Goal: Task Accomplishment & Management: Use online tool/utility

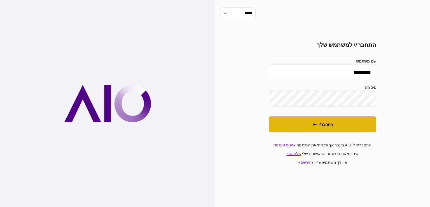
click at [309, 124] on button "התחבר/י" at bounding box center [323, 124] width 108 height 16
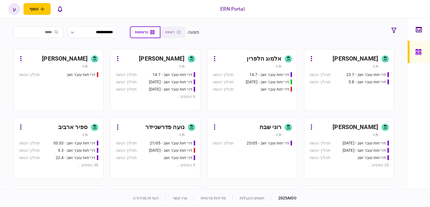
scroll to position [84, 0]
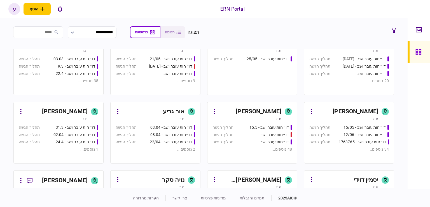
click at [258, 117] on div "ת.ז" at bounding box center [247, 119] width 69 height 6
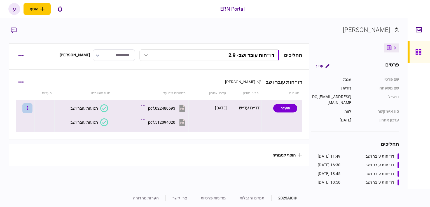
click at [30, 109] on button "button" at bounding box center [27, 108] width 10 height 10
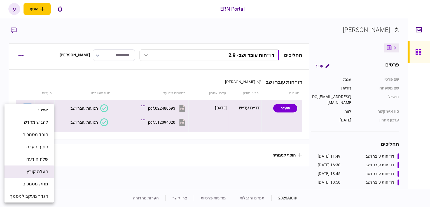
click at [40, 172] on span "העלה קובץ" at bounding box center [38, 171] width 22 height 7
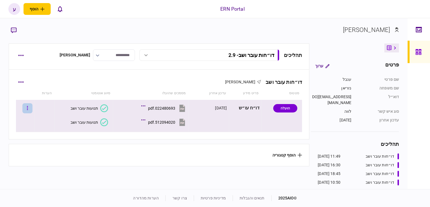
click at [28, 110] on button "button" at bounding box center [27, 108] width 10 height 10
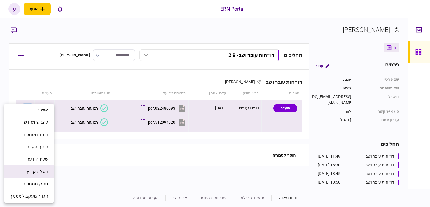
click at [38, 169] on span "העלה קובץ" at bounding box center [38, 171] width 22 height 7
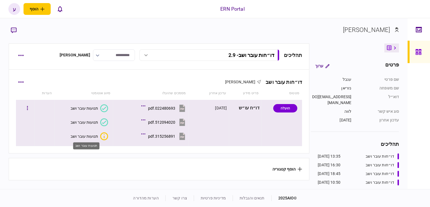
click at [95, 136] on div "תנועות עובר ושב" at bounding box center [84, 136] width 27 height 4
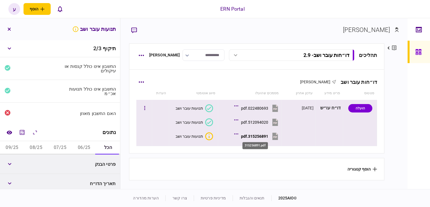
click at [267, 137] on div "315256891.pdf" at bounding box center [254, 136] width 27 height 4
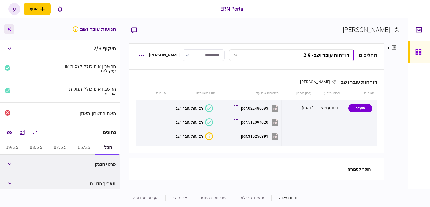
click at [8, 29] on icon "button" at bounding box center [9, 29] width 3 height 3
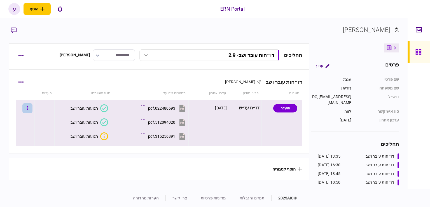
click at [28, 106] on icon "button" at bounding box center [27, 108] width 1 height 4
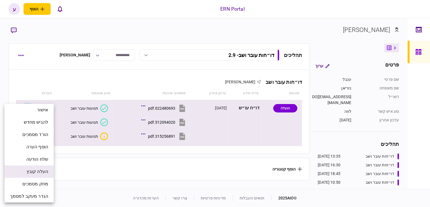
click at [33, 168] on span "העלה קובץ" at bounding box center [38, 171] width 22 height 7
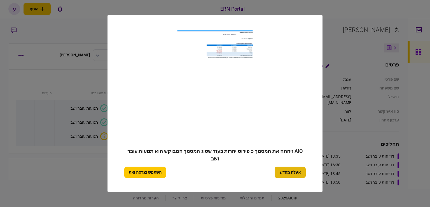
click at [290, 172] on button "אעלה מחדש" at bounding box center [290, 172] width 31 height 11
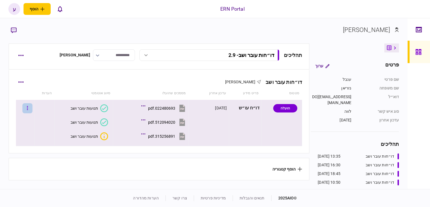
click at [28, 107] on icon "button" at bounding box center [27, 107] width 1 height 5
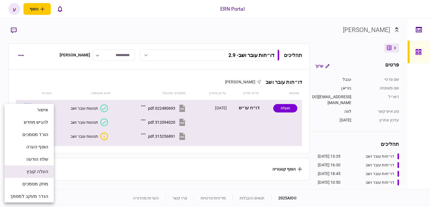
click at [40, 171] on span "העלה קובץ" at bounding box center [38, 171] width 22 height 7
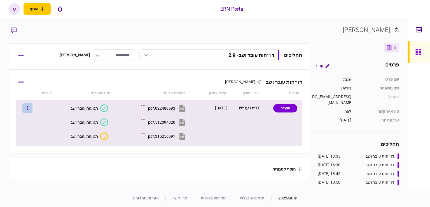
click at [29, 105] on button "button" at bounding box center [27, 108] width 10 height 10
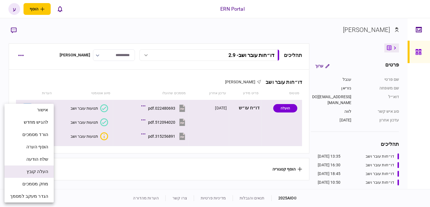
click at [40, 171] on span "העלה קובץ" at bounding box center [38, 171] width 22 height 7
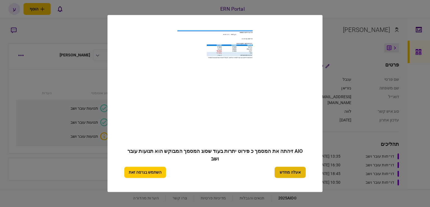
click at [289, 177] on button "אעלה מחדש" at bounding box center [290, 172] width 31 height 11
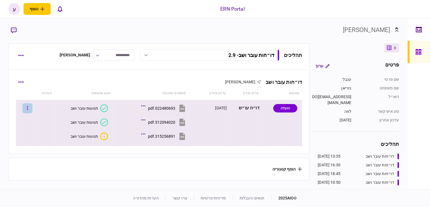
click at [28, 106] on icon "button" at bounding box center [27, 107] width 1 height 5
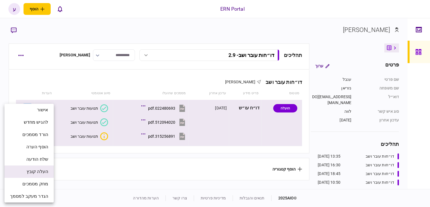
click at [38, 170] on span "העלה קובץ" at bounding box center [38, 171] width 22 height 7
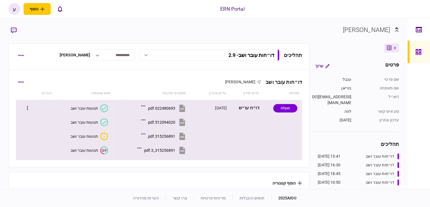
click at [89, 150] on div "תנועות עובר ושב" at bounding box center [84, 150] width 27 height 4
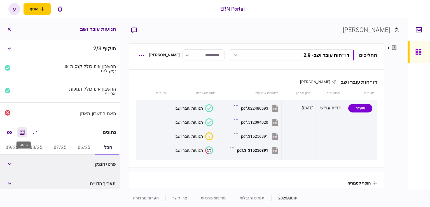
click at [23, 135] on icon "מחשבון" at bounding box center [22, 132] width 5 height 5
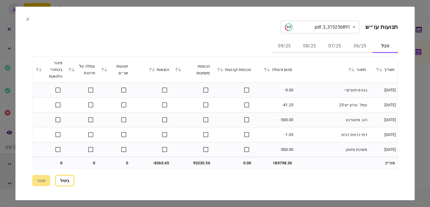
click at [355, 45] on button "06/25" at bounding box center [360, 46] width 25 height 13
click at [267, 69] on icon at bounding box center [265, 70] width 3 height 4
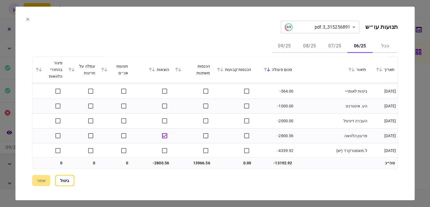
scroll to position [727, 0]
click at [327, 51] on button "07/25" at bounding box center [335, 46] width 25 height 13
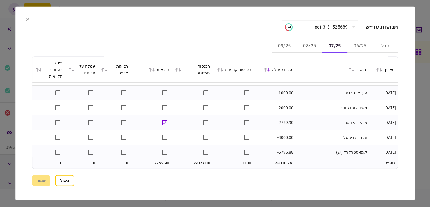
scroll to position [1039, 0]
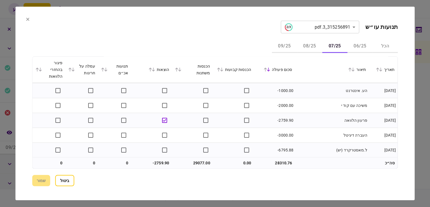
click at [308, 48] on button "08/25" at bounding box center [309, 46] width 25 height 13
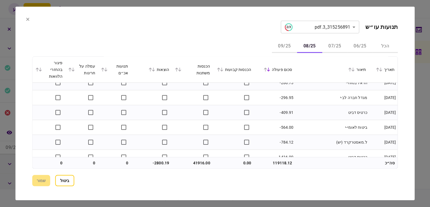
scroll to position [948, 0]
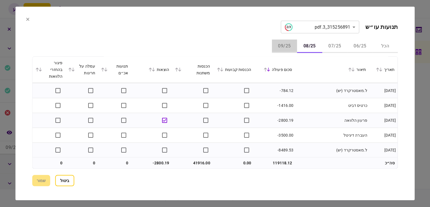
click at [293, 47] on button "09/25" at bounding box center [284, 46] width 25 height 13
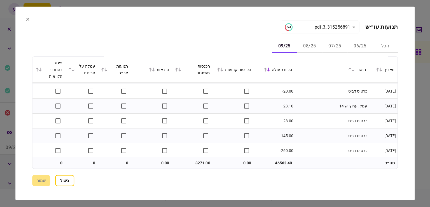
scroll to position [74, 0]
click at [67, 182] on button "ביטול" at bounding box center [64, 180] width 19 height 11
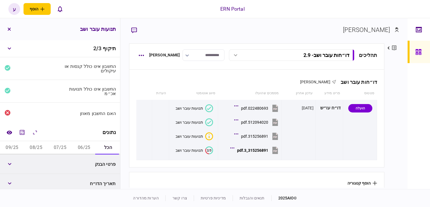
scroll to position [56, 0]
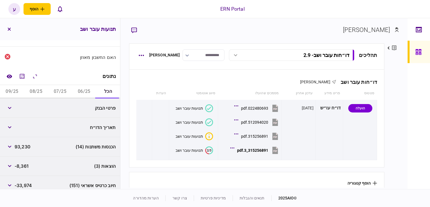
click at [82, 95] on button "06/25" at bounding box center [84, 91] width 24 height 13
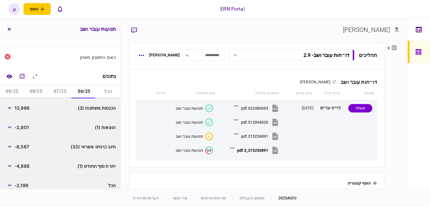
scroll to position [62, 0]
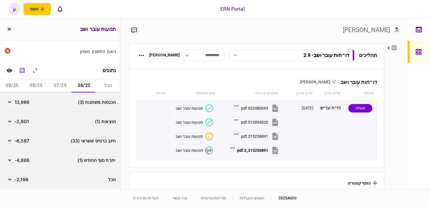
click at [26, 143] on span "-6,567" at bounding box center [22, 140] width 15 height 7
click at [22, 160] on span "-4,888" at bounding box center [22, 160] width 15 height 7
copy div "-4,888"
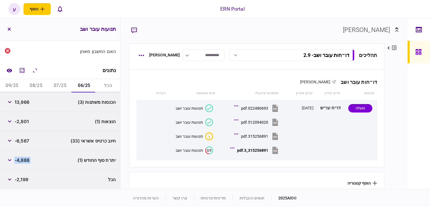
click at [41, 83] on button "08/25" at bounding box center [36, 85] width 24 height 13
click at [56, 87] on button "07/25" at bounding box center [60, 85] width 24 height 13
click at [22, 99] on span "29,077" at bounding box center [22, 102] width 15 height 7
click at [26, 104] on span "29,077" at bounding box center [22, 102] width 15 height 7
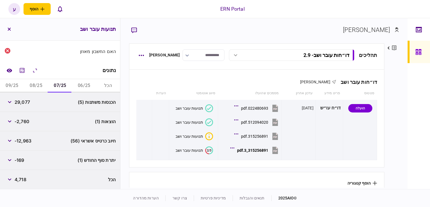
click at [30, 101] on span "29,077" at bounding box center [22, 102] width 15 height 7
click at [26, 101] on span "29,077" at bounding box center [22, 102] width 15 height 7
copy span "29,077"
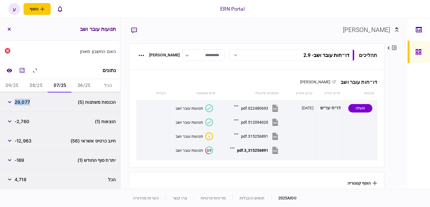
click at [38, 84] on button "08/25" at bounding box center [36, 85] width 24 height 13
click at [24, 101] on span "41,916" at bounding box center [22, 102] width 14 height 7
copy span "41,916"
click at [17, 128] on div "הוצאות (1) -2,801" at bounding box center [60, 121] width 120 height 19
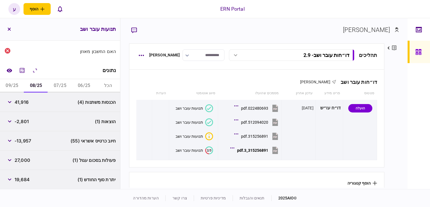
click at [28, 180] on span "19,684" at bounding box center [22, 179] width 15 height 7
copy span "19,684"
click at [13, 82] on button "09/25" at bounding box center [12, 85] width 24 height 13
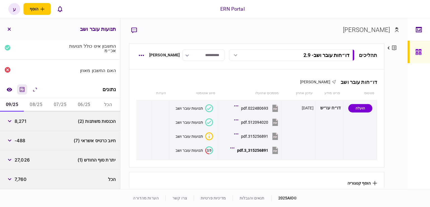
scroll to position [43, 0]
click at [25, 124] on span "8,271" at bounding box center [21, 121] width 12 height 7
click at [25, 123] on span "8,271" at bounding box center [21, 121] width 12 height 7
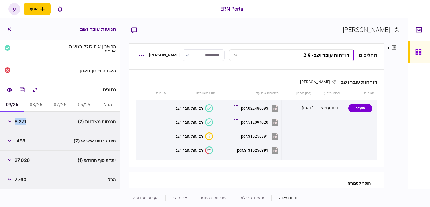
click at [25, 123] on span "8,271" at bounding box center [21, 121] width 12 height 7
copy span "8,271"
click at [38, 116] on div "הכנסות משתנות (2) 8,271" at bounding box center [60, 121] width 120 height 19
click at [42, 106] on button "08/25" at bounding box center [36, 104] width 24 height 13
click at [12, 120] on button "button" at bounding box center [9, 121] width 10 height 10
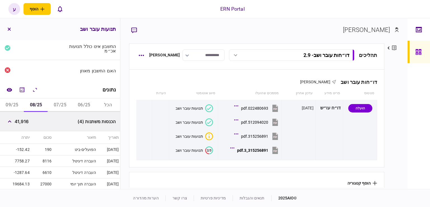
scroll to position [99, 0]
